Goal: Transaction & Acquisition: Book appointment/travel/reservation

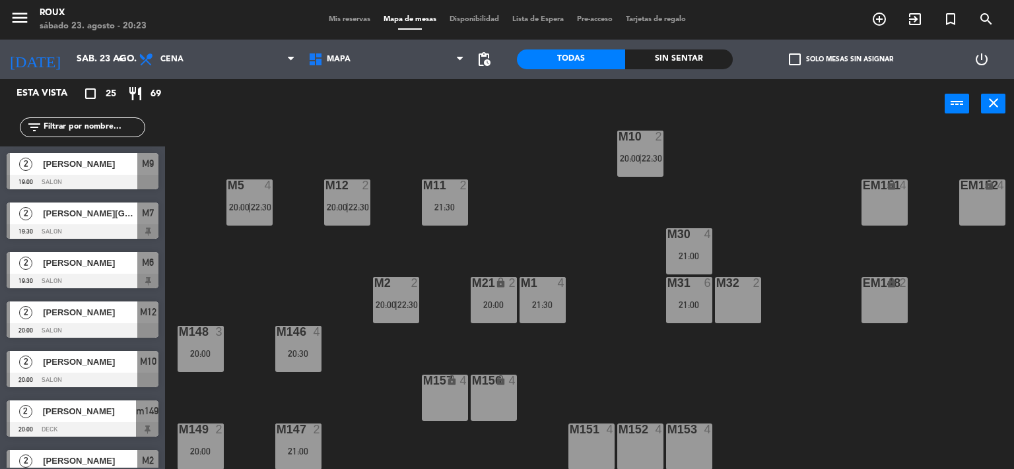
click at [84, 314] on span "[PERSON_NAME]" at bounding box center [90, 313] width 94 height 14
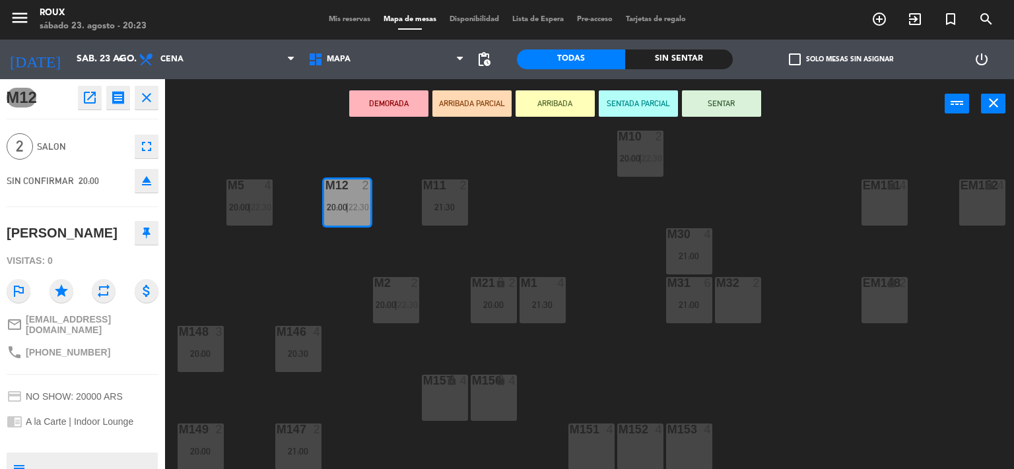
click at [142, 106] on button "close" at bounding box center [147, 98] width 24 height 24
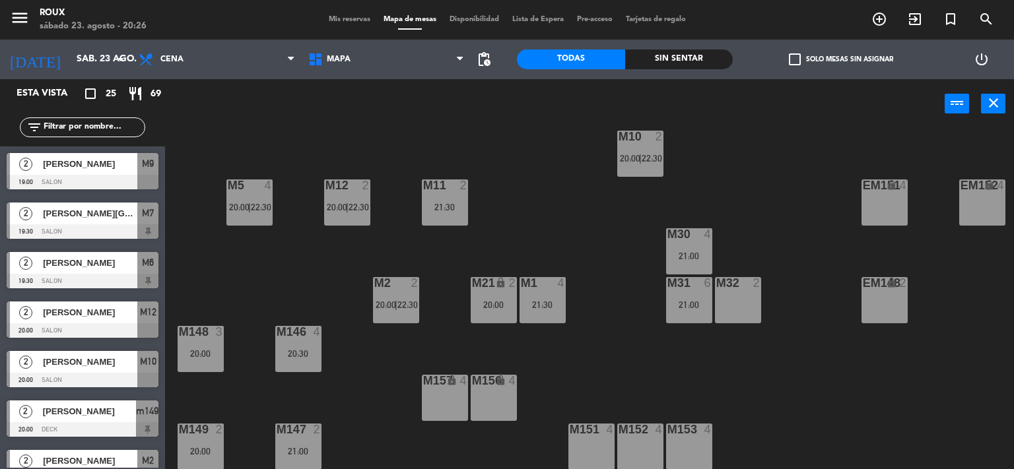
click at [329, 20] on span "Mis reservas" at bounding box center [349, 19] width 55 height 7
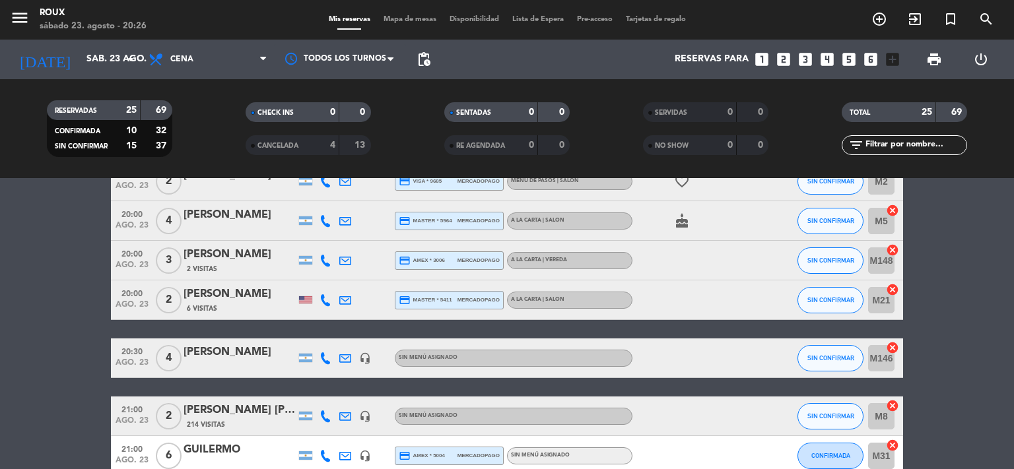
scroll to position [176, 0]
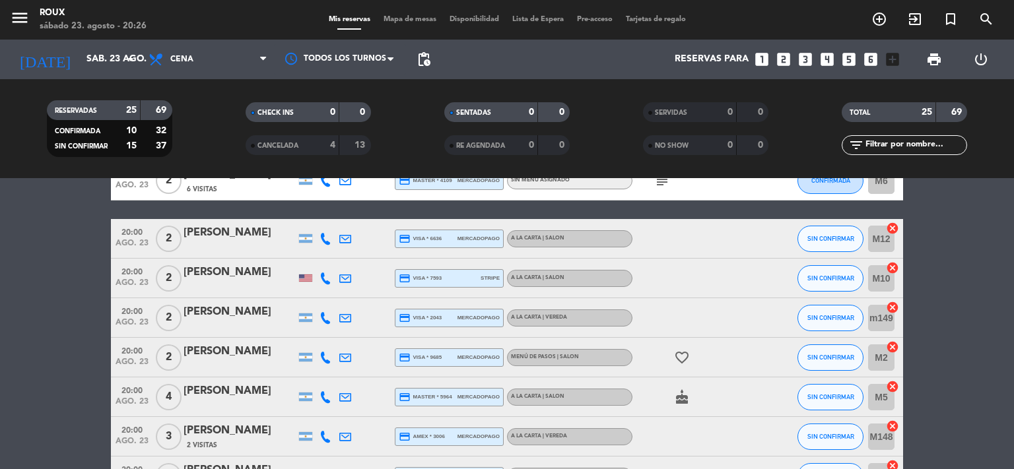
click at [200, 238] on div "[PERSON_NAME]" at bounding box center [240, 232] width 112 height 17
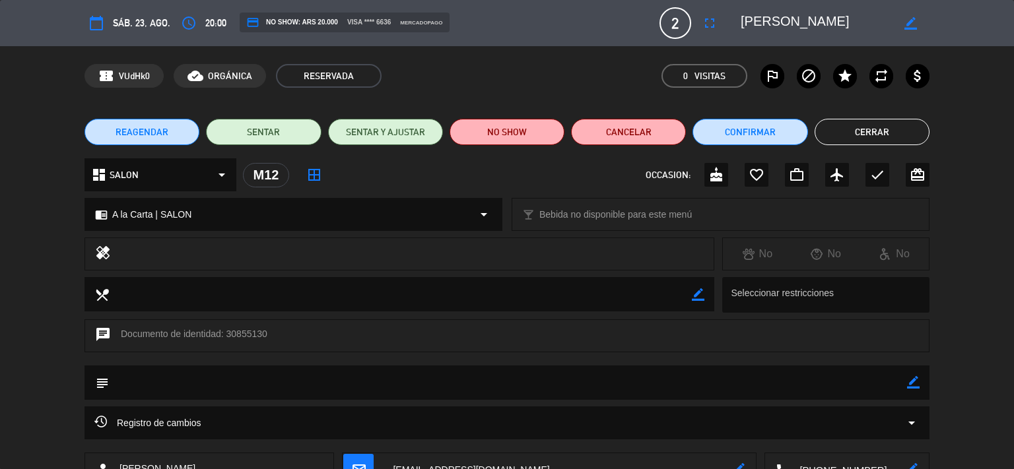
click at [918, 420] on icon "arrow_drop_down" at bounding box center [912, 423] width 16 height 16
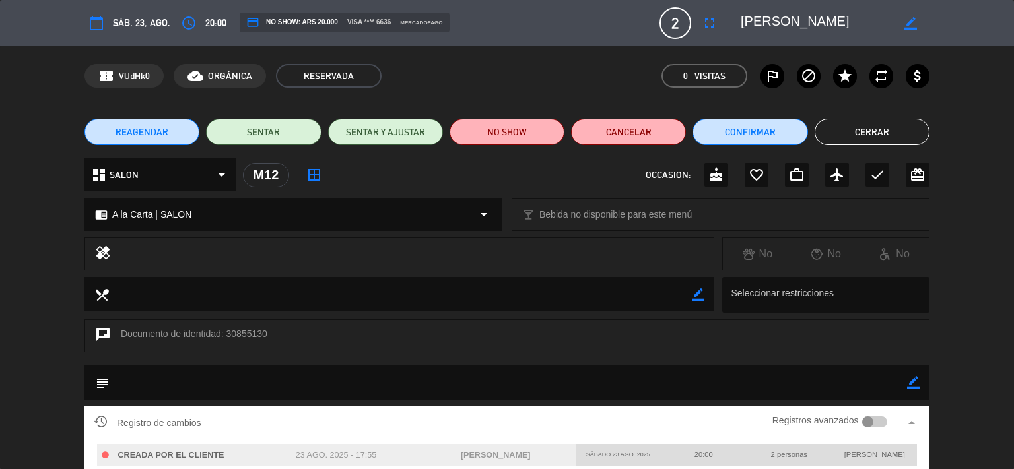
scroll to position [129, 0]
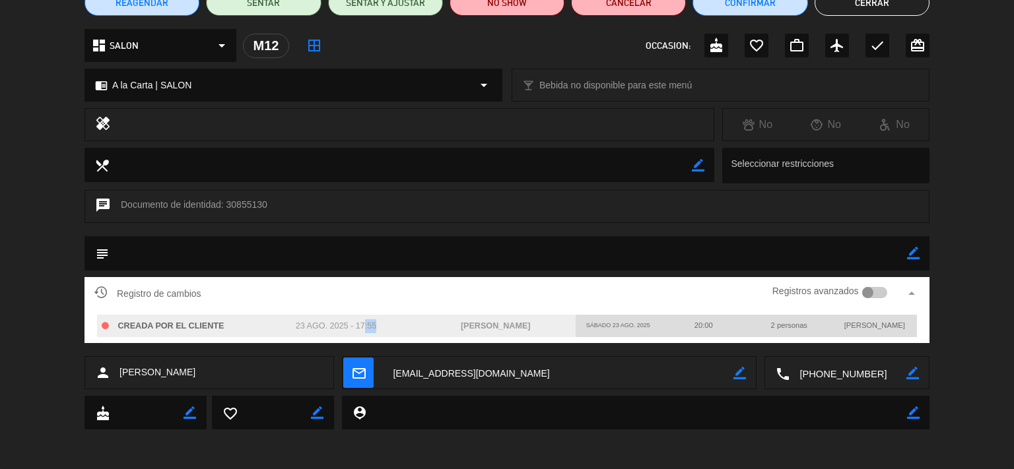
drag, startPoint x: 358, startPoint y: 329, endPoint x: 374, endPoint y: 329, distance: 15.8
click at [374, 329] on span "23 ago. 2025 - 17:55" at bounding box center [336, 325] width 81 height 9
click at [996, 365] on div "person [PERSON_NAME] mail_outline border_color local_phone border_color" at bounding box center [507, 376] width 1014 height 40
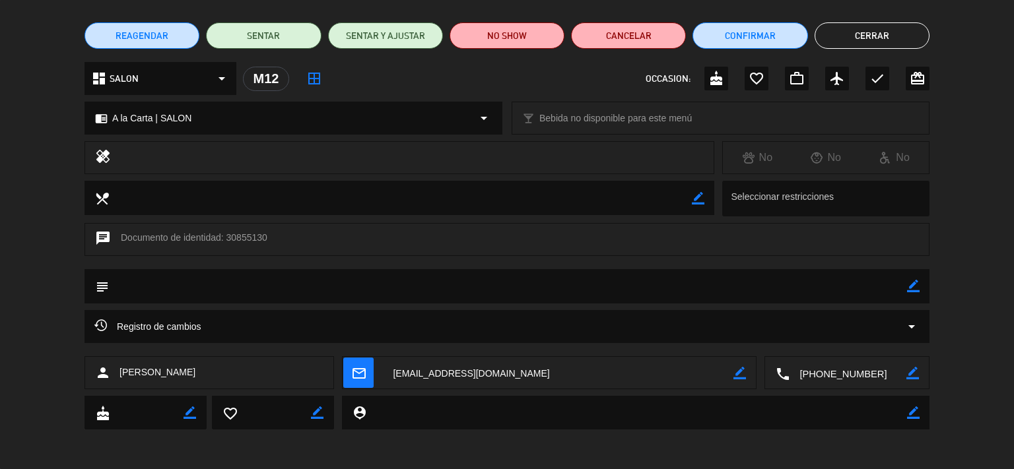
scroll to position [96, 0]
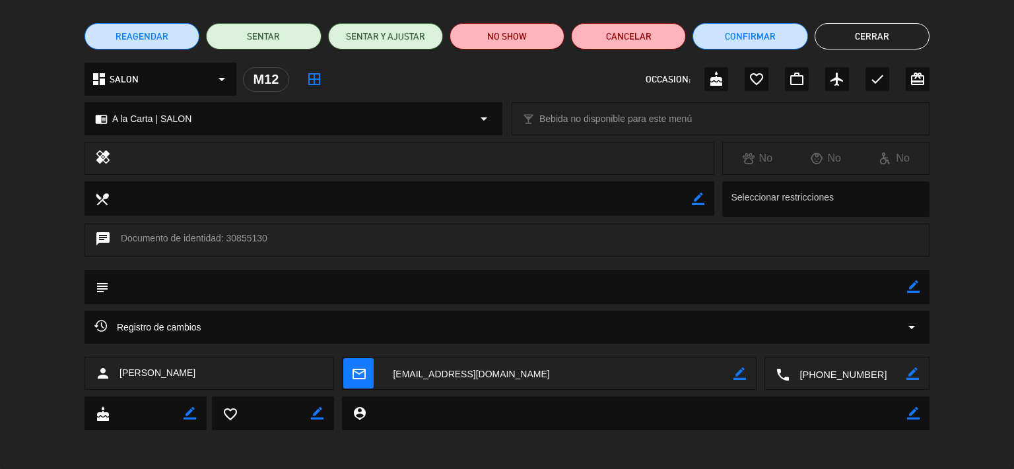
click at [883, 40] on button "Cerrar" at bounding box center [872, 36] width 115 height 26
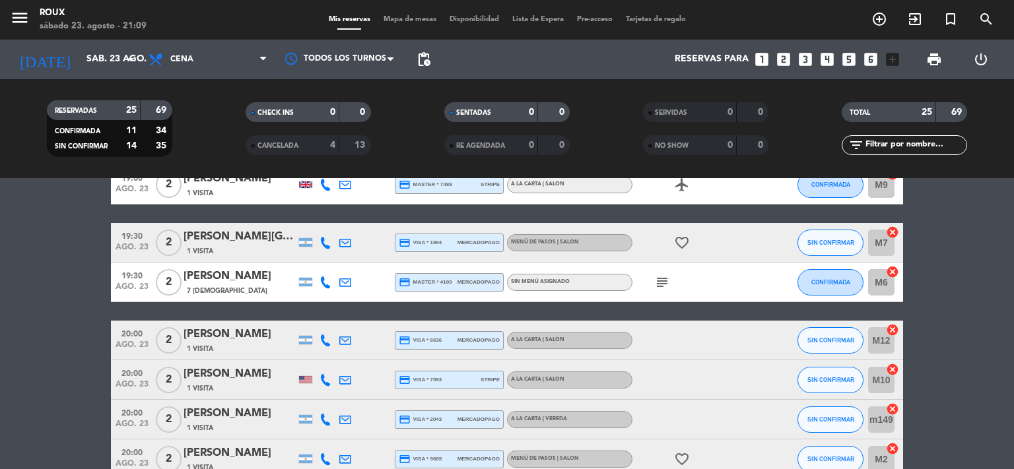
scroll to position [0, 0]
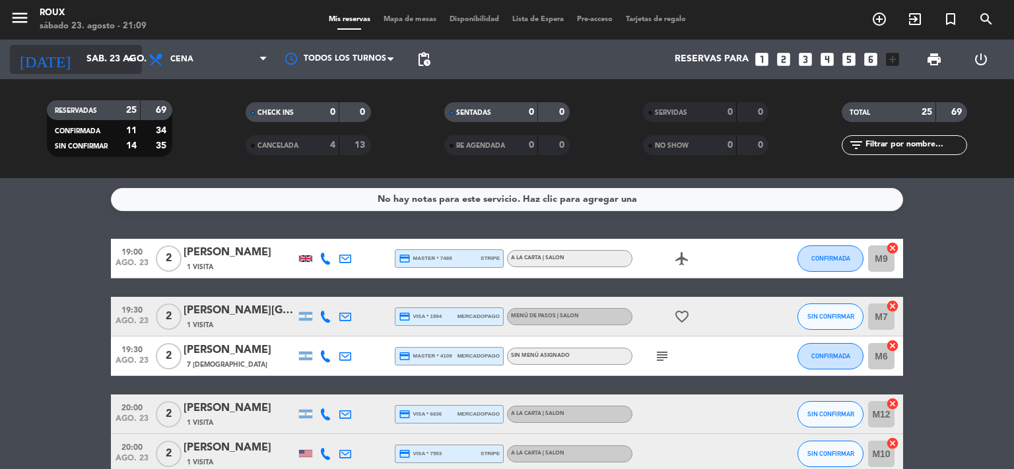
click at [104, 60] on input "sáb. 23 ago." at bounding box center [142, 60] width 125 height 24
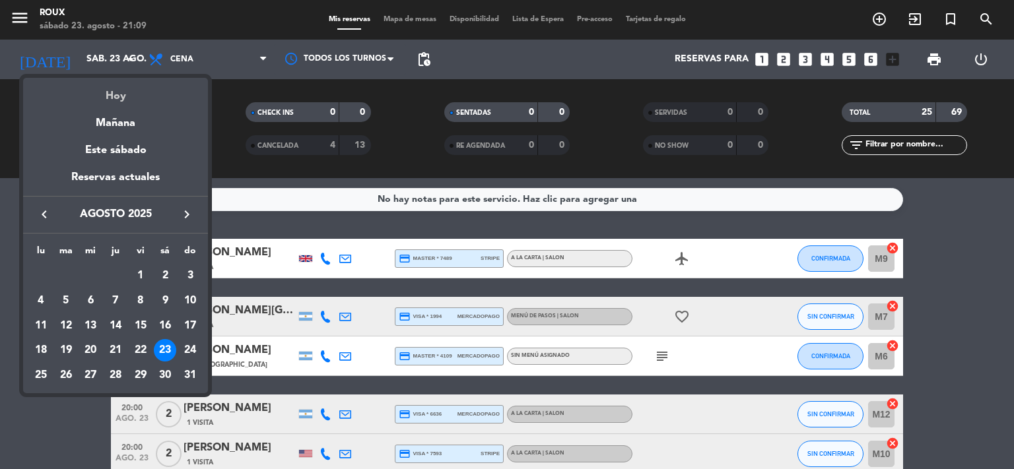
click at [118, 94] on div "Hoy" at bounding box center [115, 91] width 185 height 27
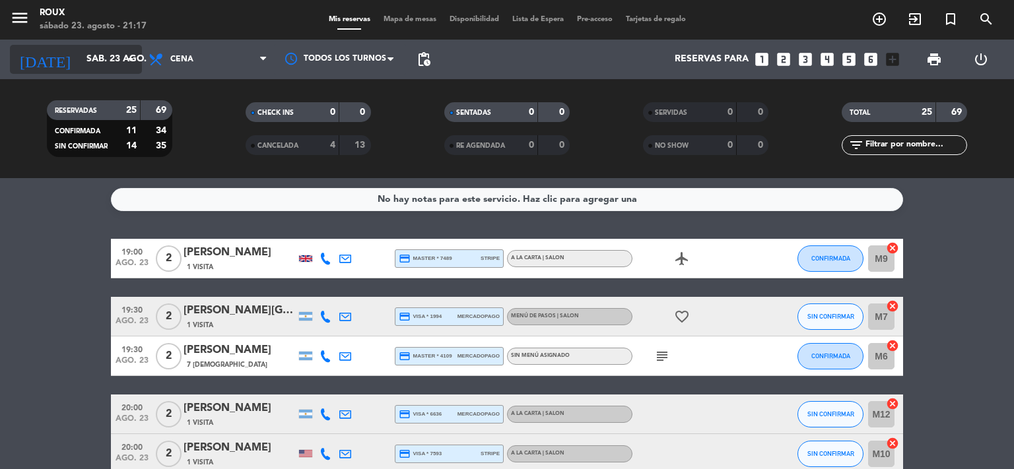
click at [85, 60] on input "sáb. 23 ago." at bounding box center [142, 60] width 125 height 24
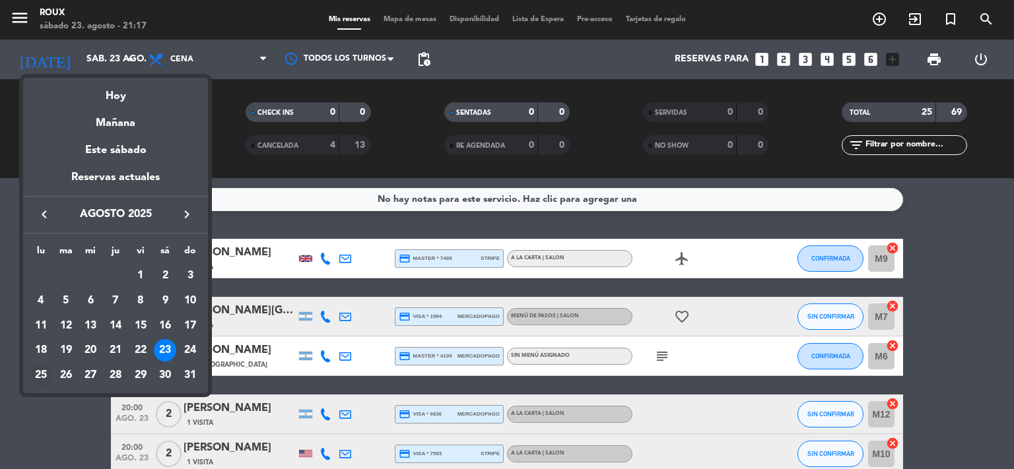
click at [42, 374] on div "25" at bounding box center [41, 375] width 22 height 22
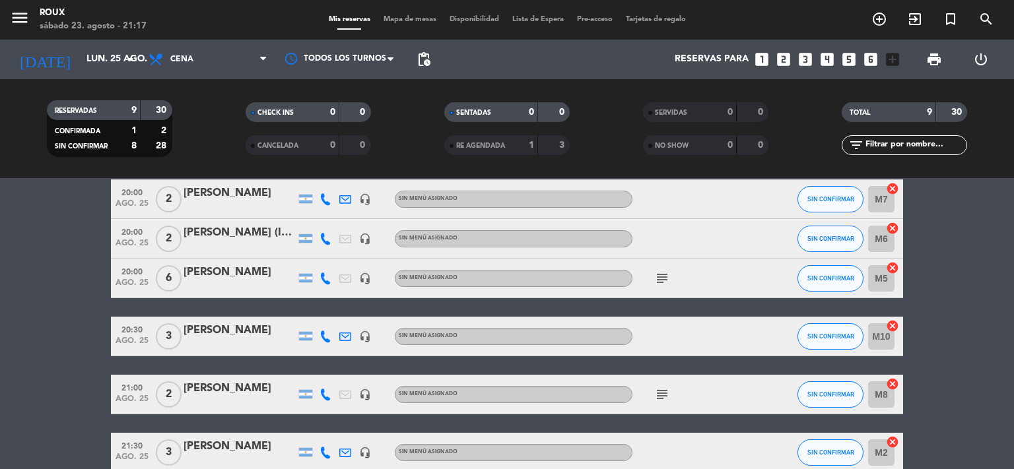
scroll to position [284, 0]
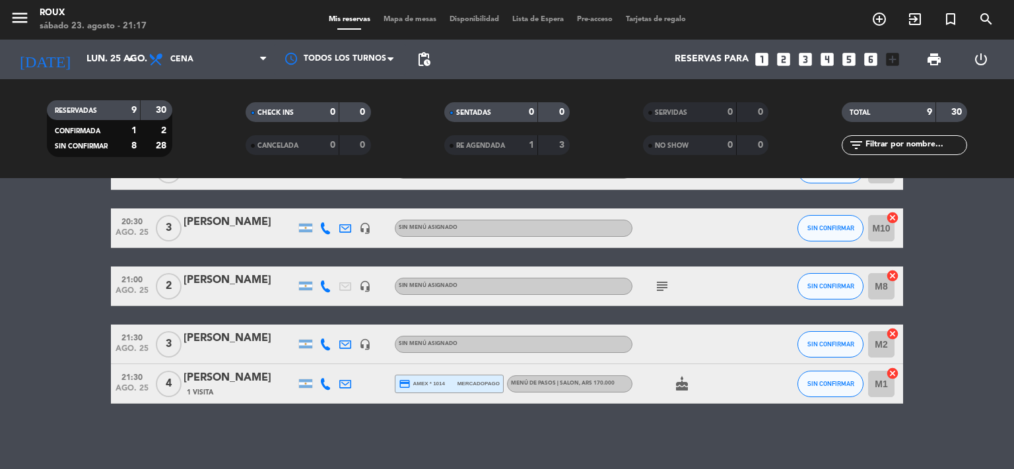
click at [660, 286] on icon "subject" at bounding box center [662, 287] width 16 height 16
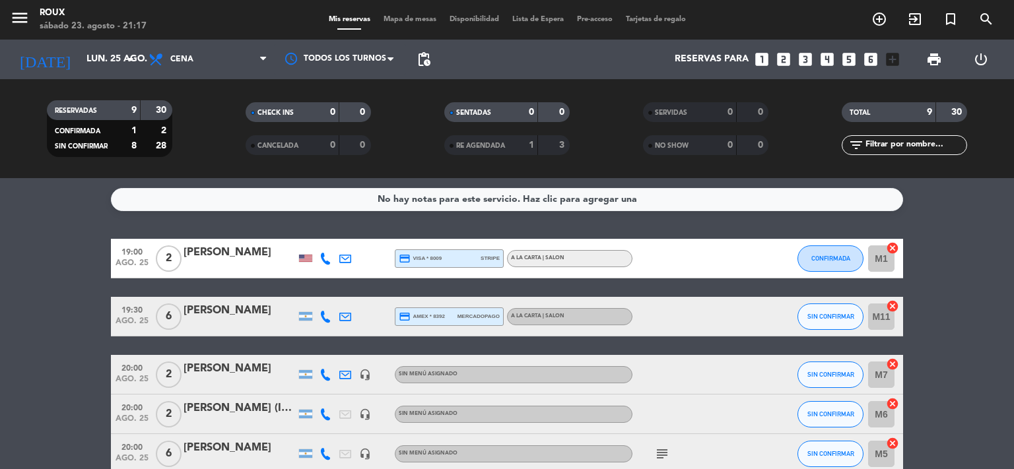
scroll to position [176, 0]
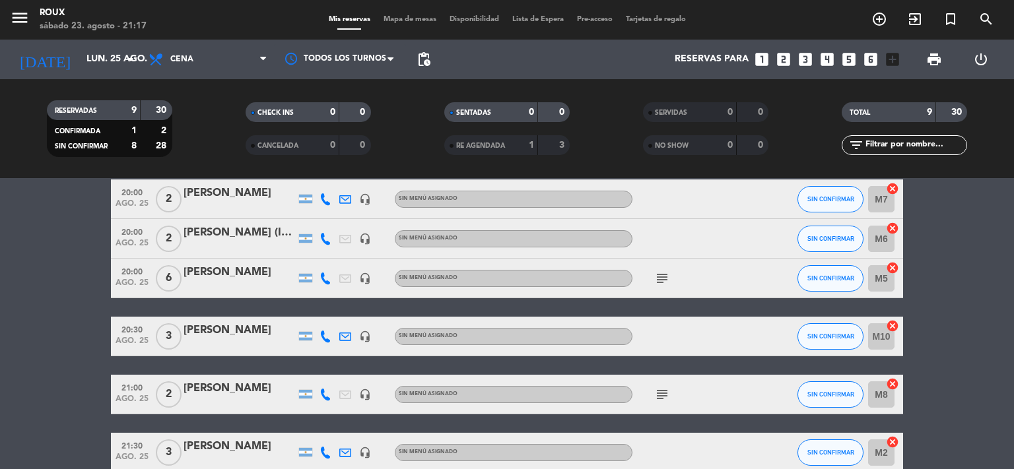
click at [663, 275] on icon "subject" at bounding box center [662, 279] width 16 height 16
click at [660, 275] on icon "subject" at bounding box center [662, 279] width 16 height 16
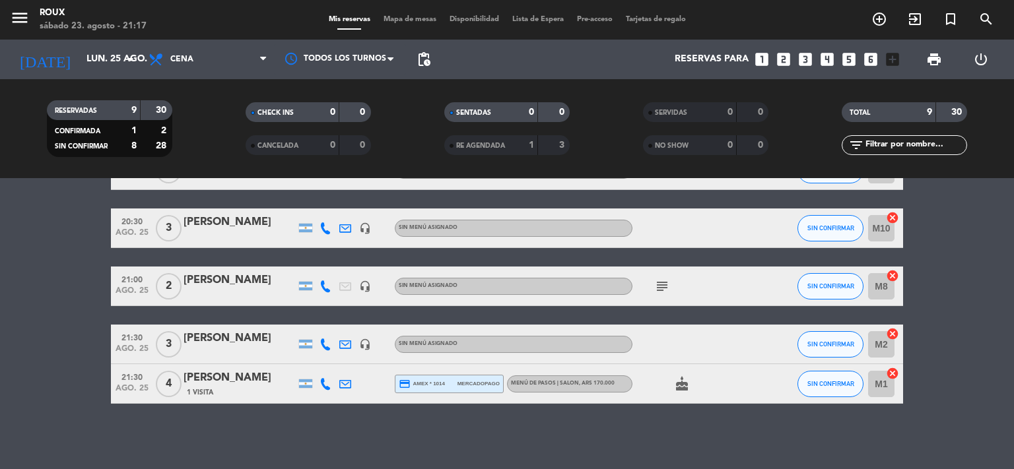
scroll to position [0, 0]
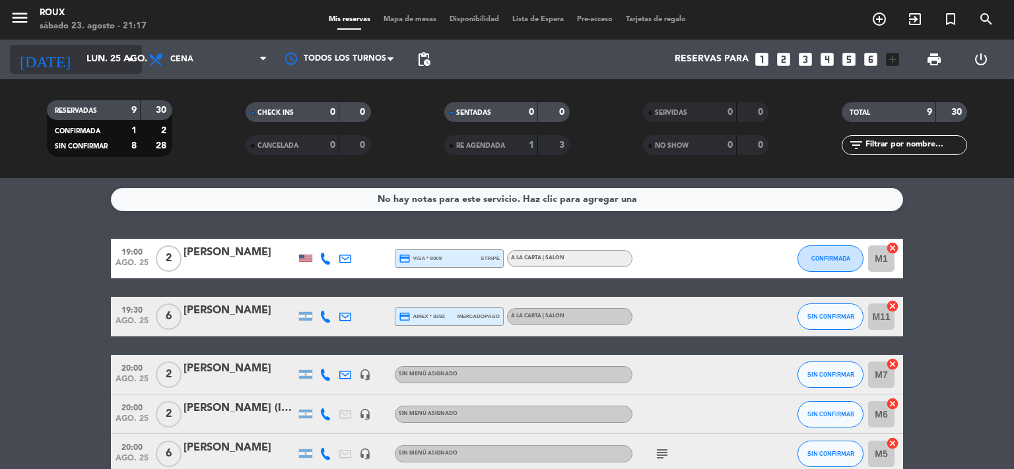
click at [90, 63] on input "lun. 25 ago." at bounding box center [142, 60] width 125 height 24
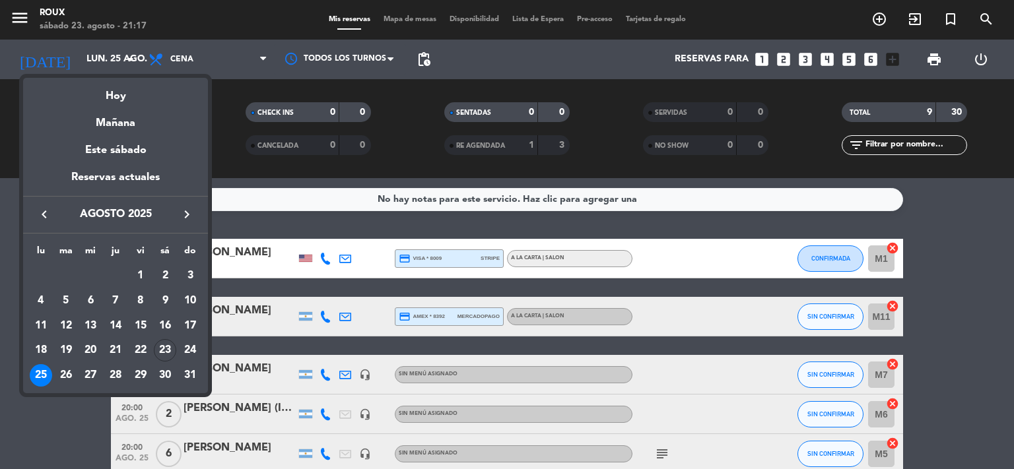
drag, startPoint x: 109, startPoint y: 93, endPoint x: 119, endPoint y: 93, distance: 9.9
click at [112, 93] on div "Hoy" at bounding box center [115, 91] width 185 height 27
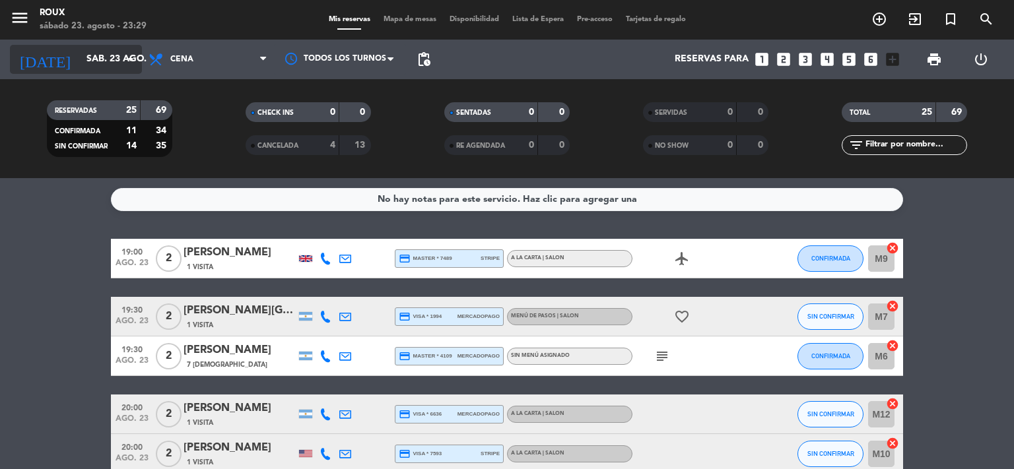
click at [90, 61] on input "sáb. 23 ago." at bounding box center [142, 60] width 125 height 24
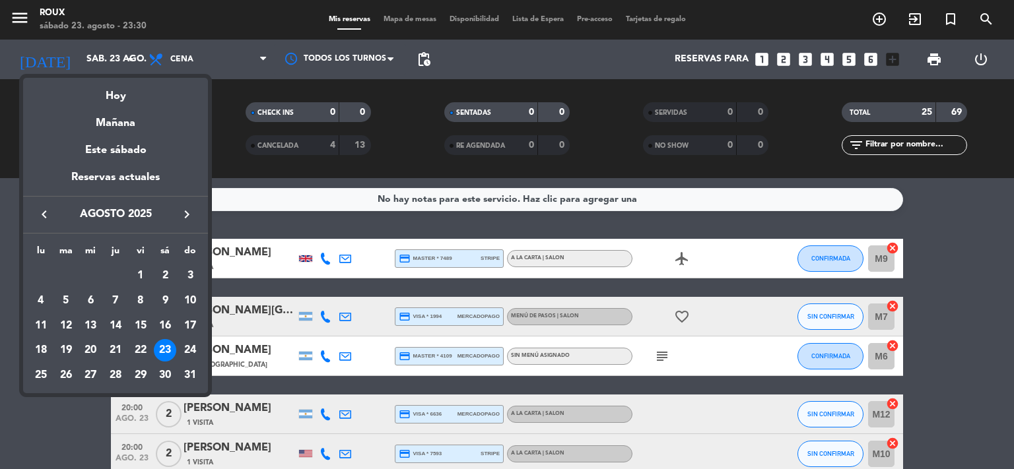
click at [186, 215] on icon "keyboard_arrow_right" at bounding box center [187, 215] width 16 height 16
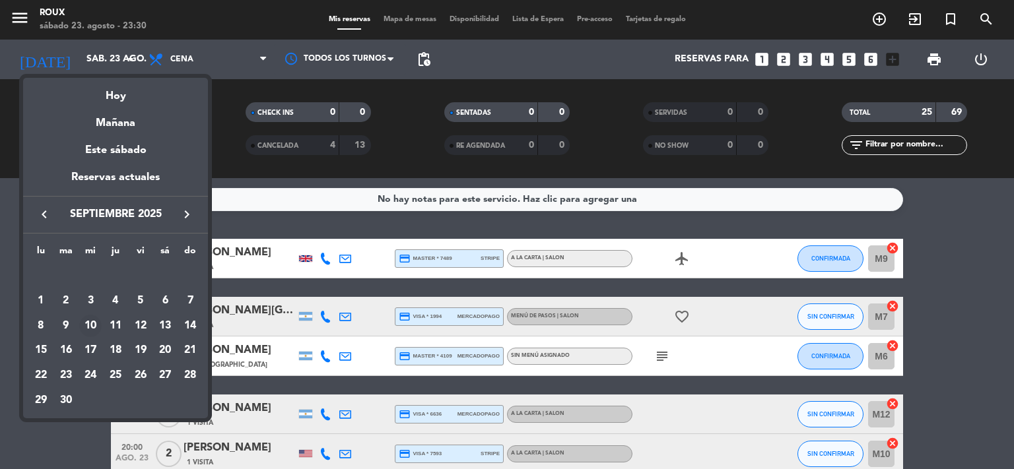
click at [92, 324] on div "10" at bounding box center [90, 326] width 22 height 22
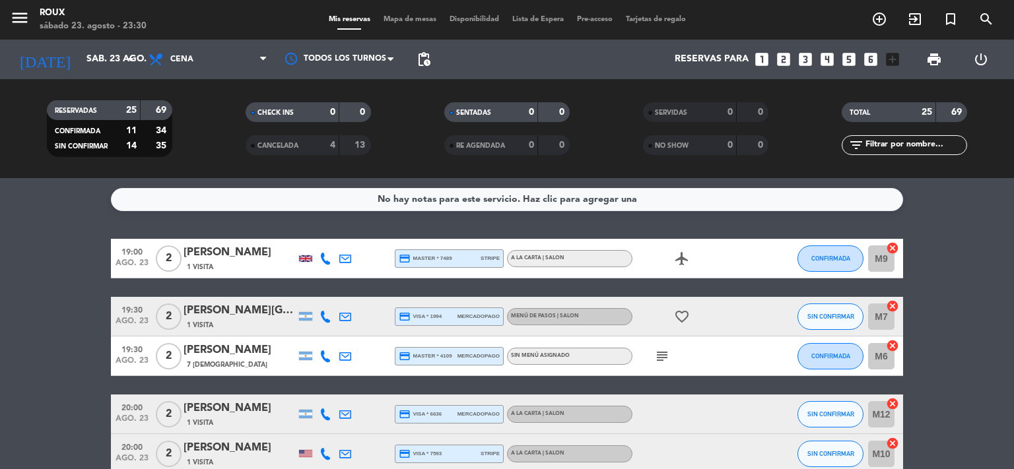
type input "mié. [DATE]"
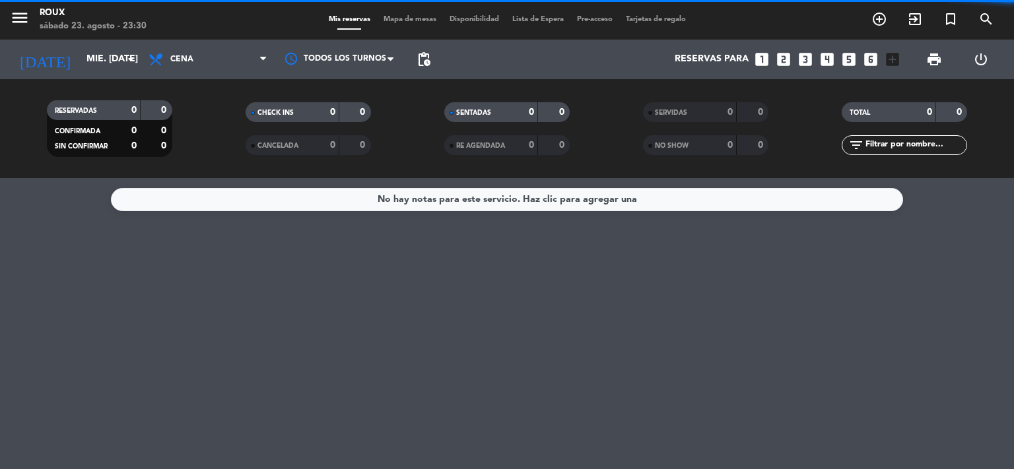
click at [407, 18] on span "Mapa de mesas" at bounding box center [410, 19] width 66 height 7
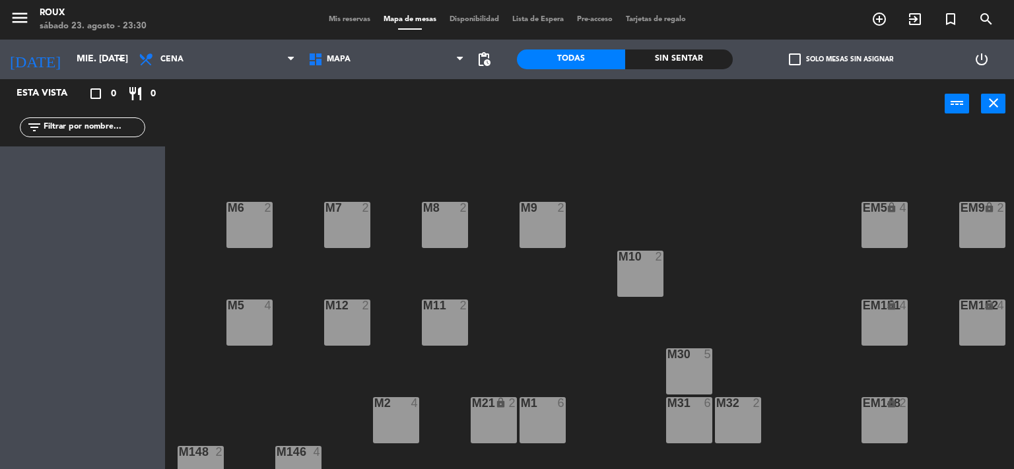
click at [687, 434] on div "M31 6" at bounding box center [689, 420] width 46 height 46
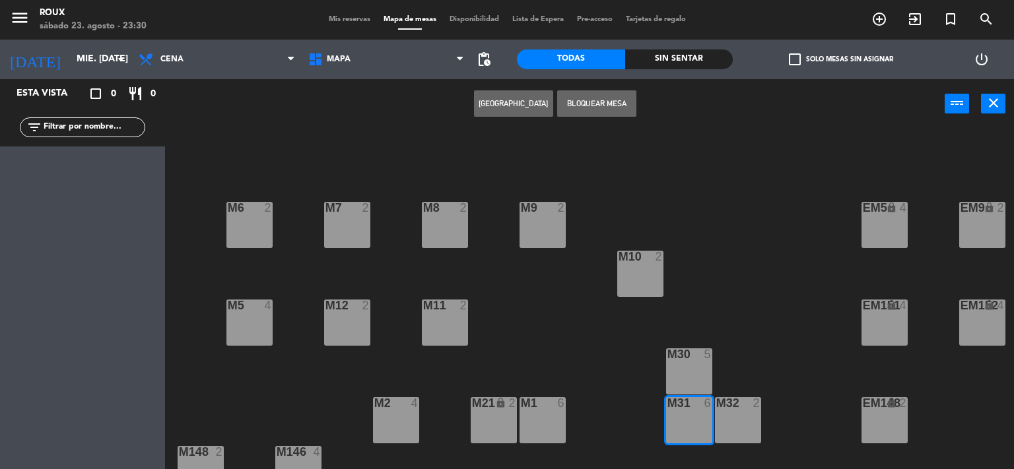
click at [510, 108] on button "[GEOGRAPHIC_DATA]" at bounding box center [513, 103] width 79 height 26
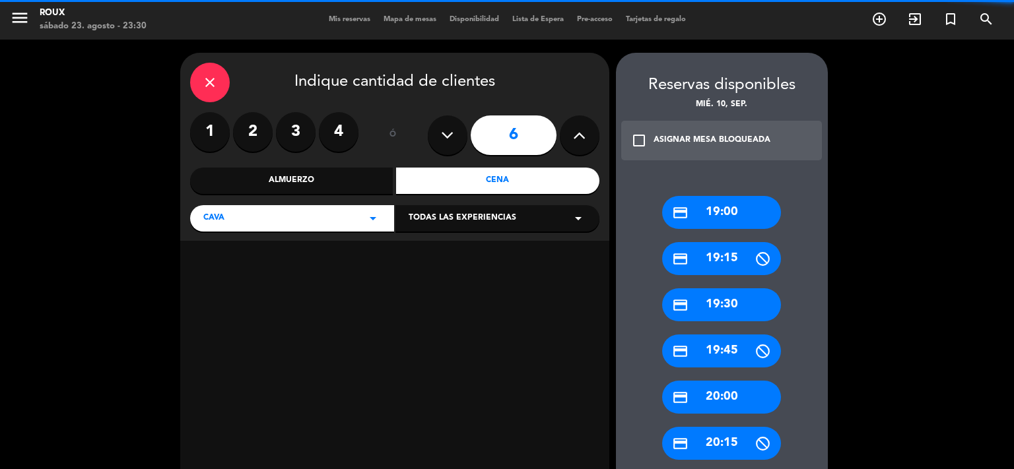
click at [583, 142] on icon at bounding box center [579, 135] width 13 height 20
type input "7"
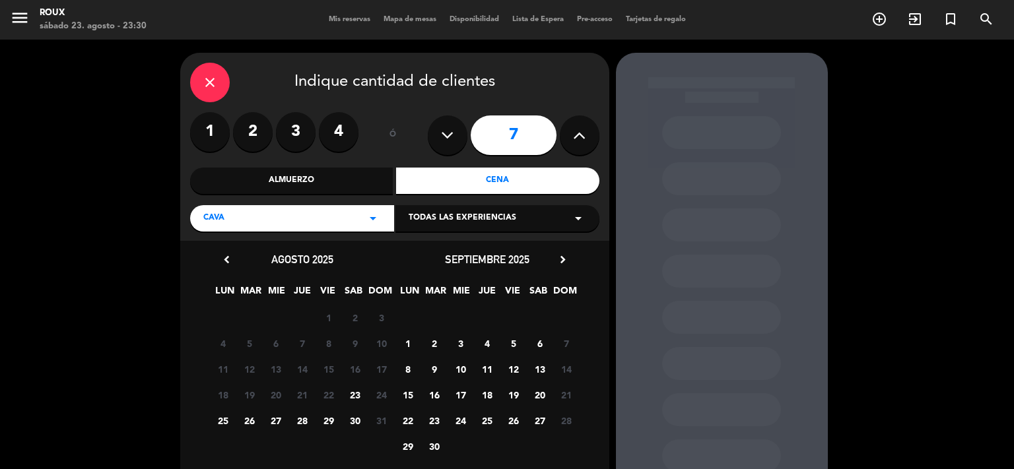
click at [460, 373] on span "10" at bounding box center [461, 369] width 22 height 22
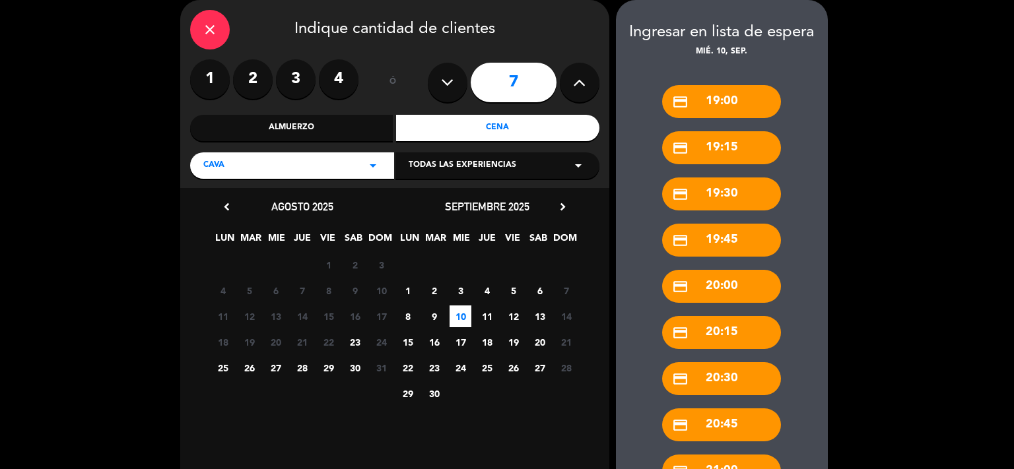
scroll to position [616, 0]
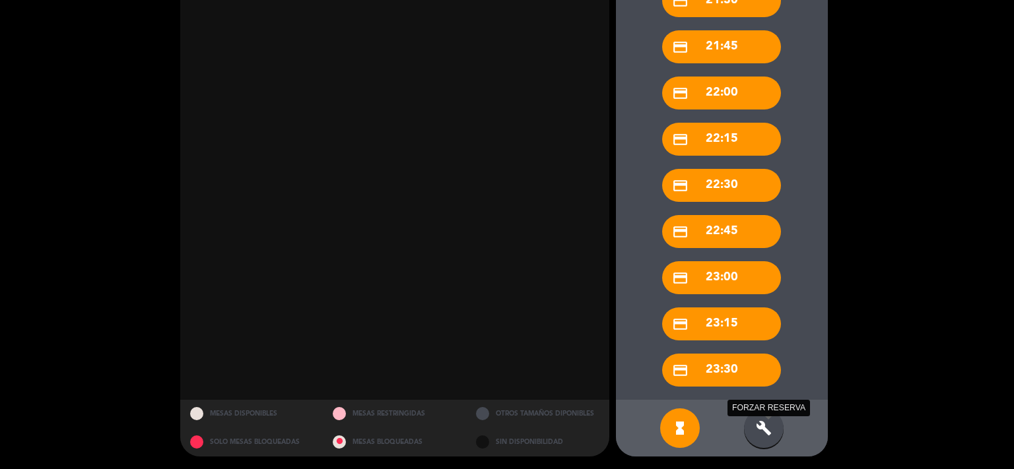
click at [760, 430] on icon "build" at bounding box center [764, 428] width 16 height 16
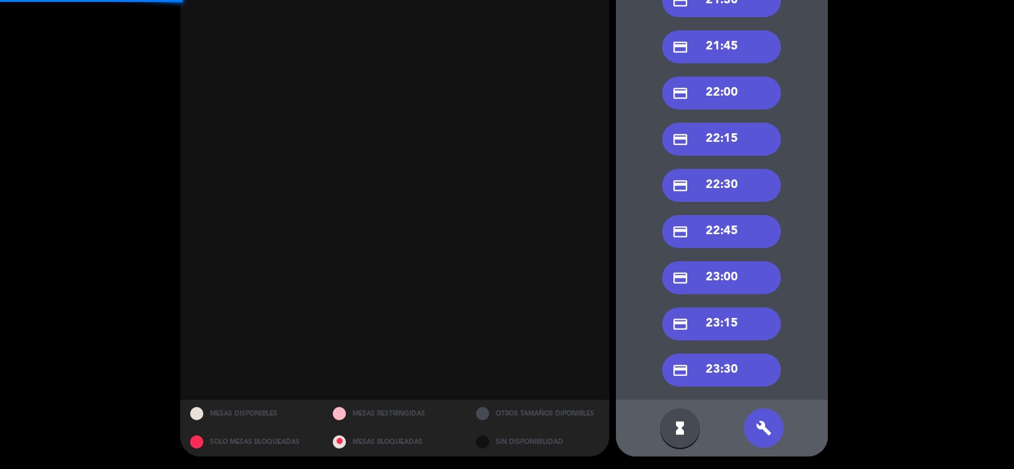
scroll to position [88, 0]
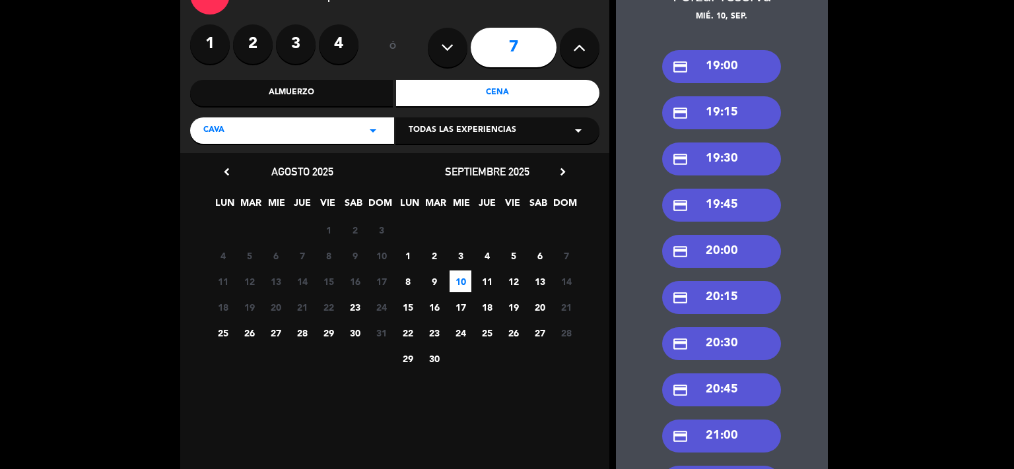
click at [745, 388] on div "credit_card 20:45" at bounding box center [721, 390] width 119 height 33
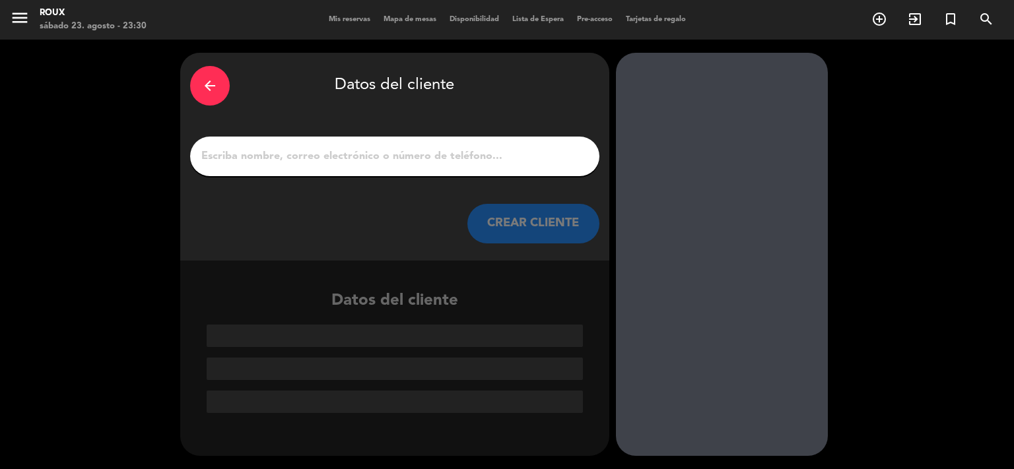
scroll to position [0, 0]
click at [307, 140] on div at bounding box center [394, 157] width 409 height 40
click at [310, 152] on input "1" at bounding box center [394, 156] width 389 height 18
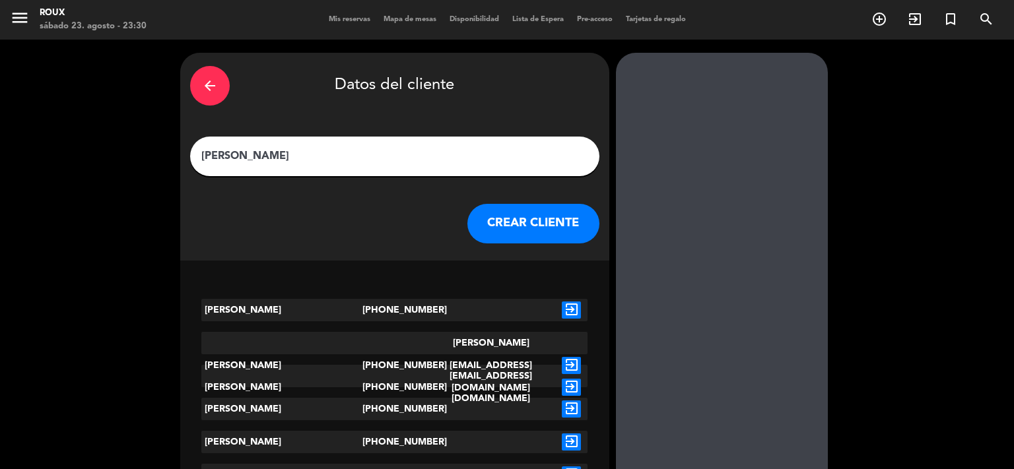
type input "[PERSON_NAME]"
click at [575, 357] on icon "exit_to_app" at bounding box center [571, 365] width 19 height 17
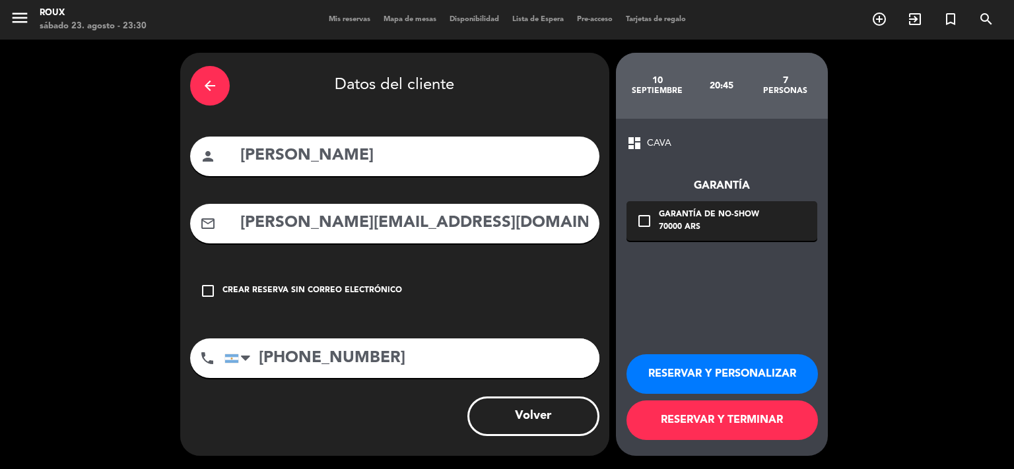
click at [638, 215] on icon "check_box_outline_blank" at bounding box center [644, 221] width 16 height 16
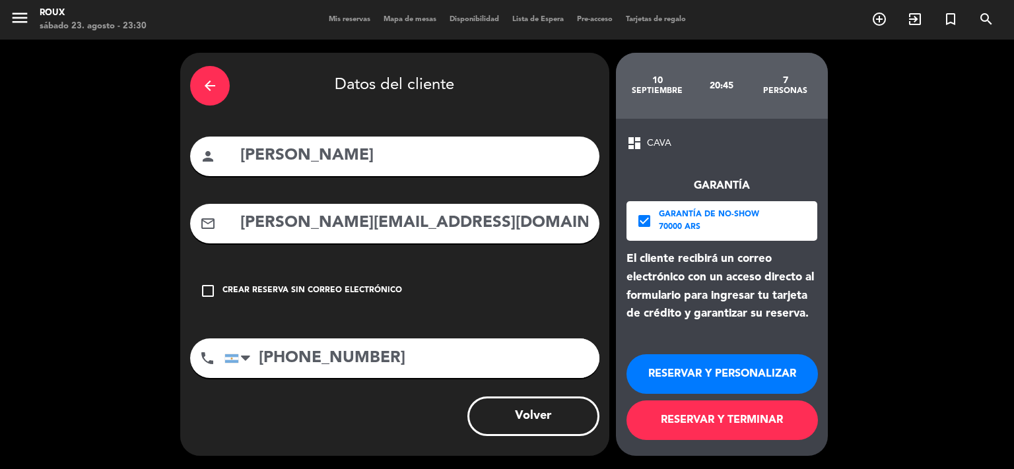
click at [737, 424] on button "RESERVAR Y TERMINAR" at bounding box center [721, 421] width 191 height 40
